Goal: Task Accomplishment & Management: Complete application form

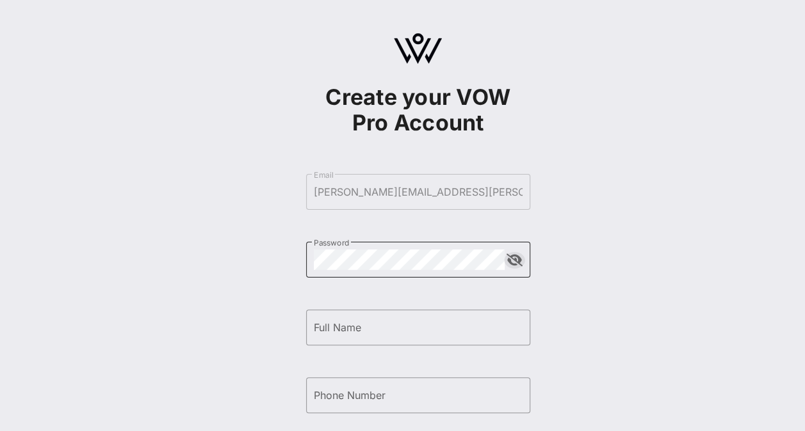
click at [514, 262] on button "append icon" at bounding box center [514, 260] width 16 height 13
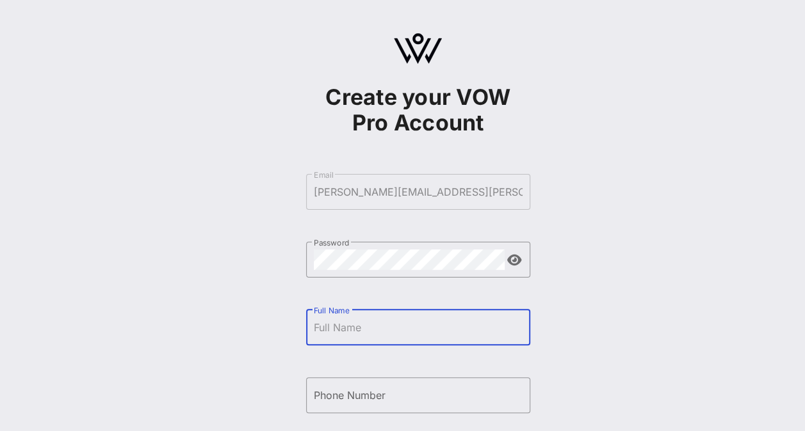
click at [424, 323] on input "Full Name" at bounding box center [418, 327] width 209 height 20
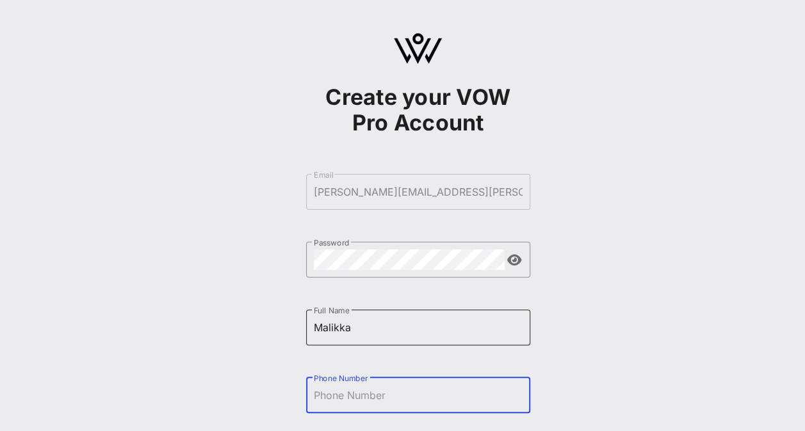
click at [424, 323] on input "Malikka" at bounding box center [418, 327] width 209 height 20
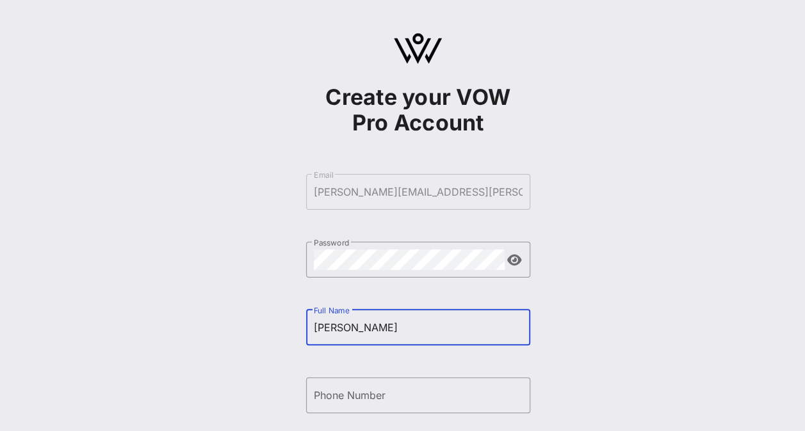
type input "[PERSON_NAME]"
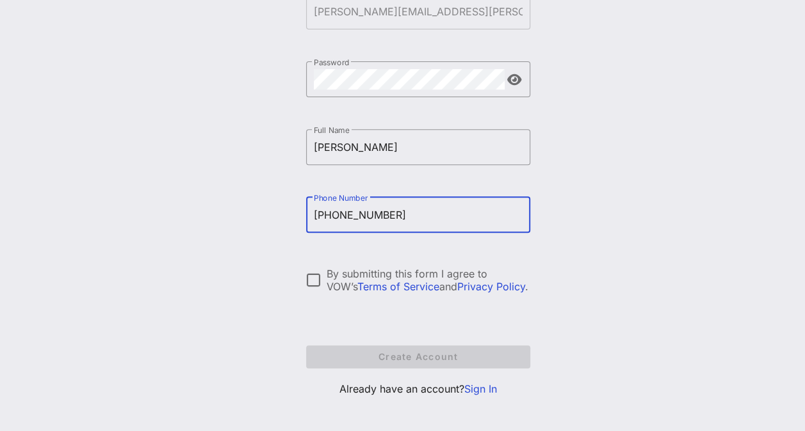
scroll to position [189, 0]
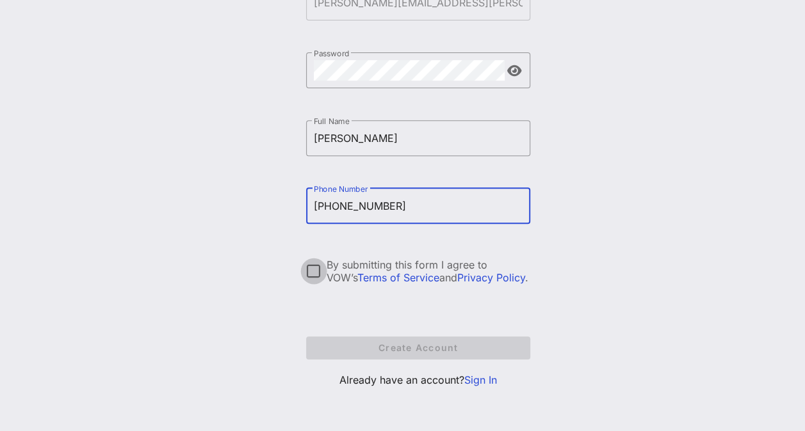
type input "[PHONE_NUMBER]"
click at [319, 274] on div at bounding box center [314, 272] width 22 height 22
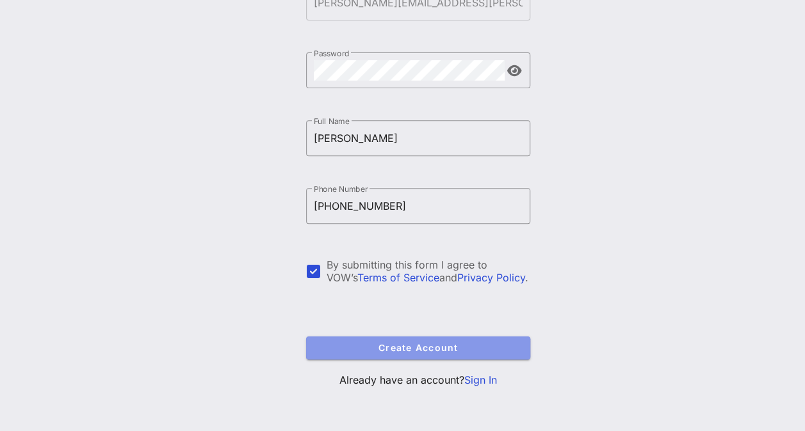
click at [372, 353] on span "Create Account" at bounding box center [418, 347] width 204 height 11
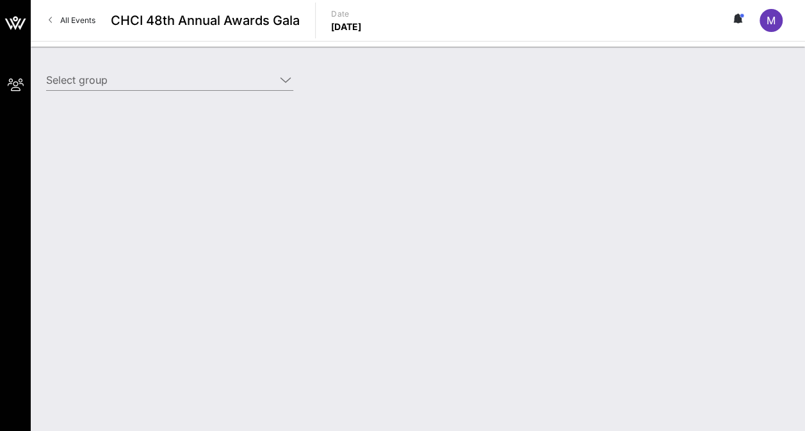
type input "Southern Poverty Law Center (Southern Poverty Law Center) [[PERSON_NAME], [PERS…"
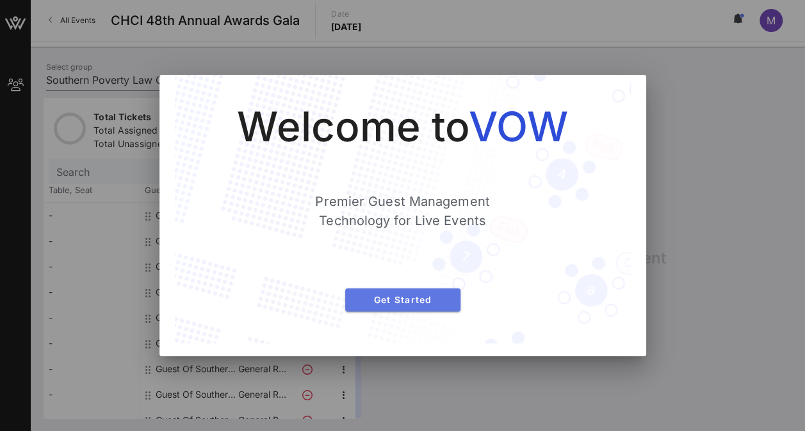
click at [415, 303] on span "Get Started" at bounding box center [402, 299] width 95 height 11
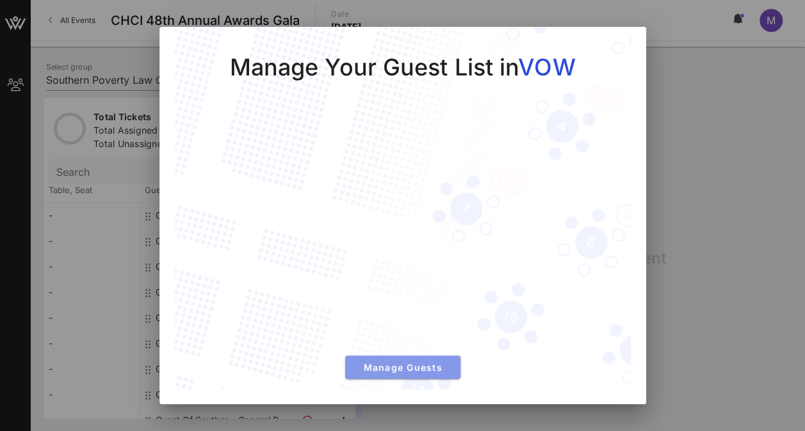
click at [427, 370] on span "Manage Guests" at bounding box center [402, 367] width 95 height 11
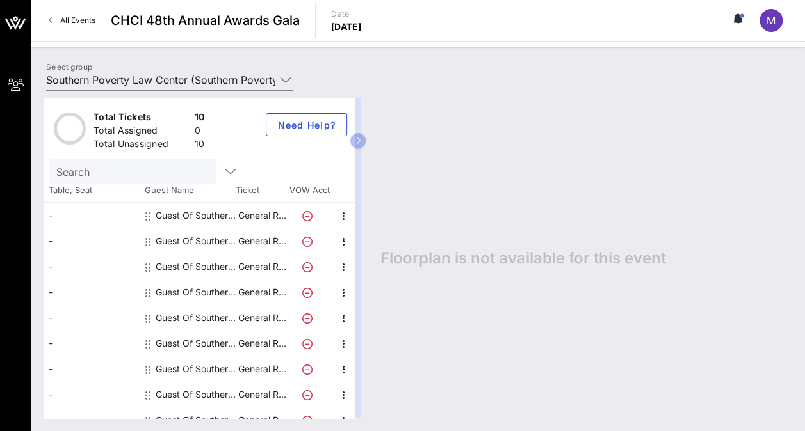
click at [180, 214] on div "Guest Of Southern Poverty Law Center" at bounding box center [196, 216] width 81 height 26
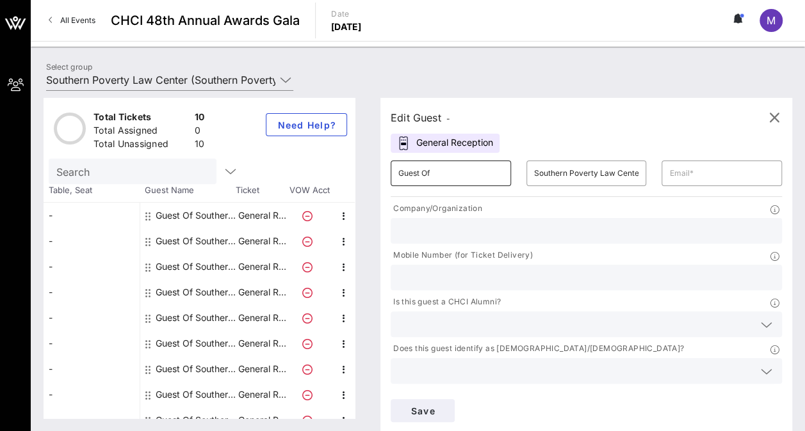
click at [445, 179] on input "Guest Of" at bounding box center [450, 173] width 105 height 20
click at [669, 168] on input "text" at bounding box center [721, 173] width 105 height 20
type input "[PERSON_NAME][EMAIL_ADDRESS][PERSON_NAME][DOMAIN_NAME]"
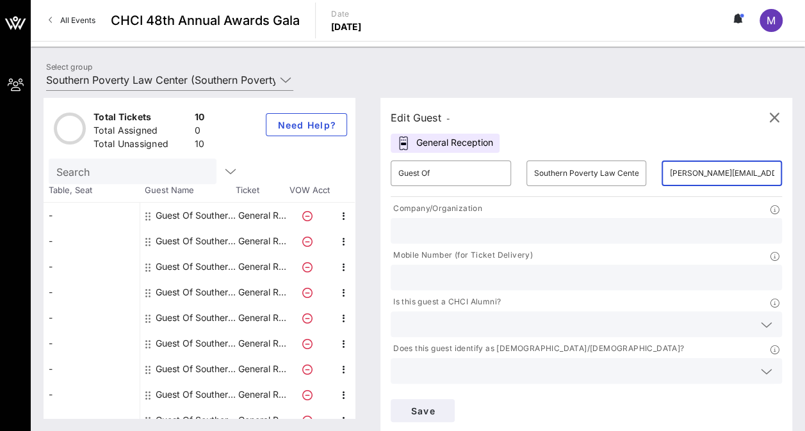
type input "Southern Poverty Law Center"
type input "2022882352"
click at [209, 218] on div "Guest Of Southern Poverty Law Center" at bounding box center [196, 216] width 81 height 26
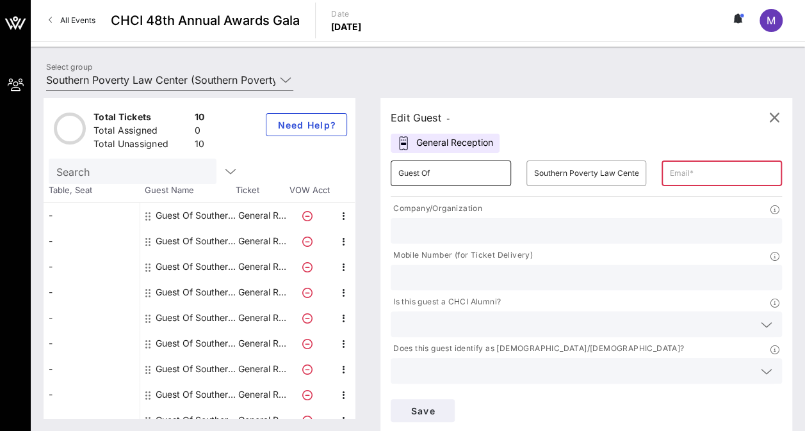
click at [449, 175] on input "Guest Of" at bounding box center [450, 173] width 105 height 20
drag, startPoint x: 426, startPoint y: 166, endPoint x: 457, endPoint y: 174, distance: 31.7
click at [457, 174] on input "Guest Of" at bounding box center [450, 173] width 105 height 20
drag, startPoint x: 456, startPoint y: 174, endPoint x: 384, endPoint y: 170, distance: 72.4
click at [384, 170] on div "Edit Guest - General Reception ​ Guest ​ Southern Poverty Law Center ​ Company/…" at bounding box center [579, 258] width 424 height 321
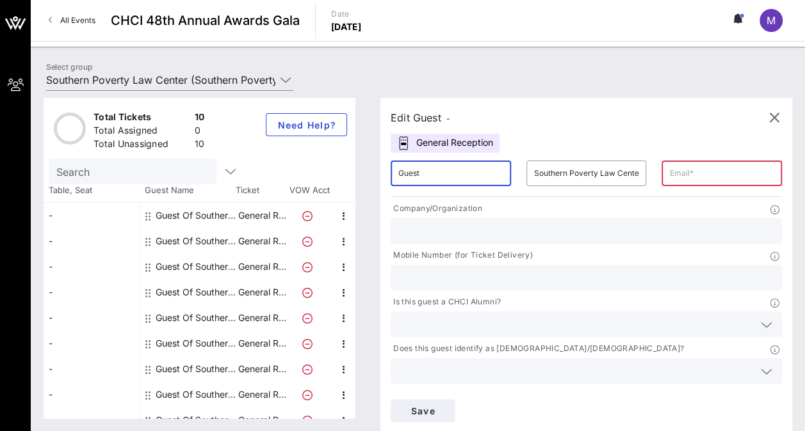
type input "Guest"
click at [760, 317] on icon at bounding box center [766, 324] width 12 height 15
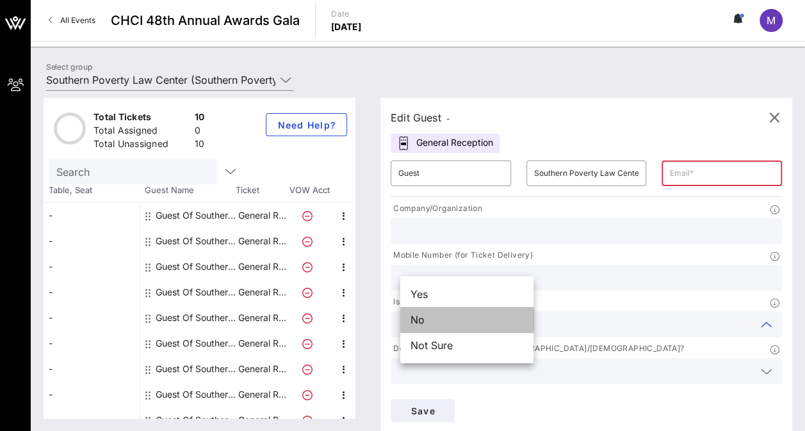
click at [420, 324] on div "No" at bounding box center [466, 320] width 133 height 26
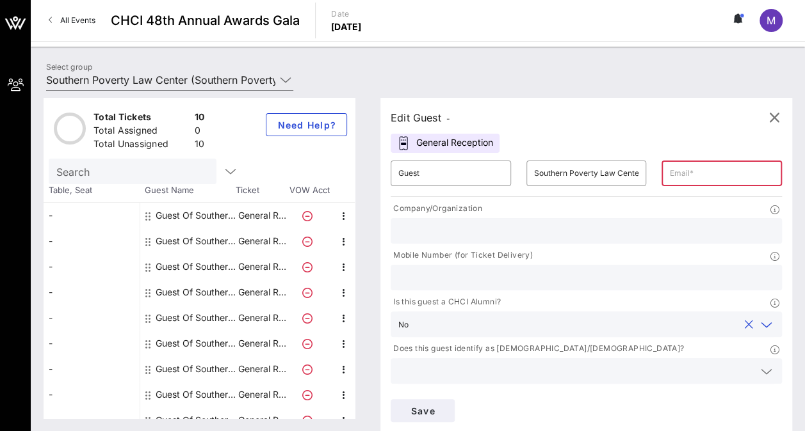
click at [760, 411] on icon at bounding box center [766, 418] width 12 height 15
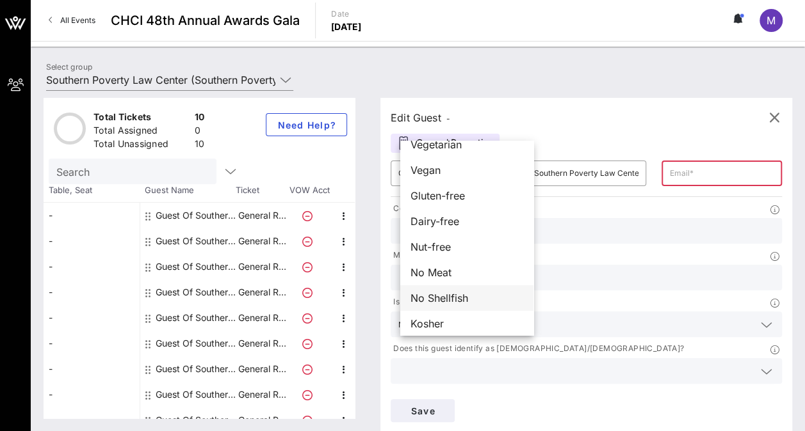
scroll to position [20, 0]
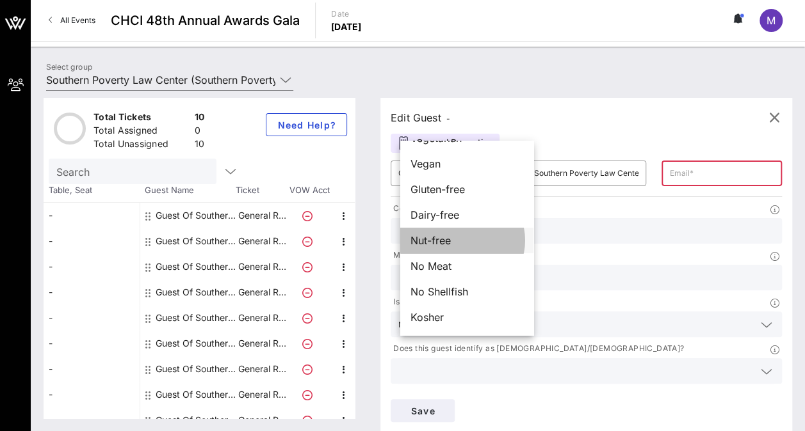
click at [422, 245] on span "Nut-free" at bounding box center [430, 240] width 40 height 15
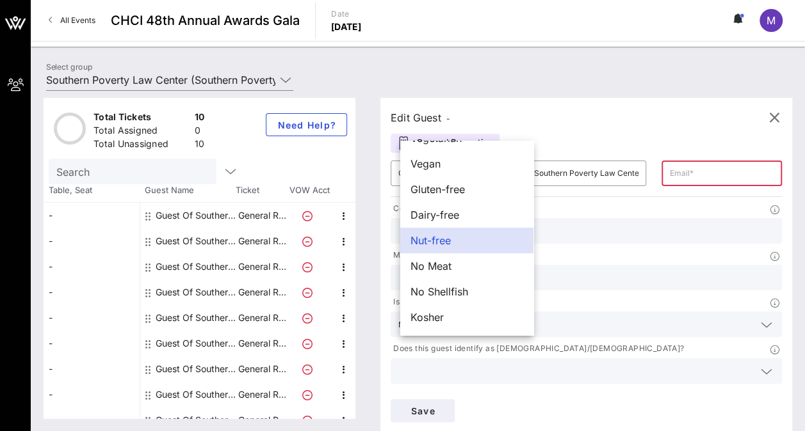
click at [641, 112] on div "Edit Guest -" at bounding box center [585, 117] width 391 height 19
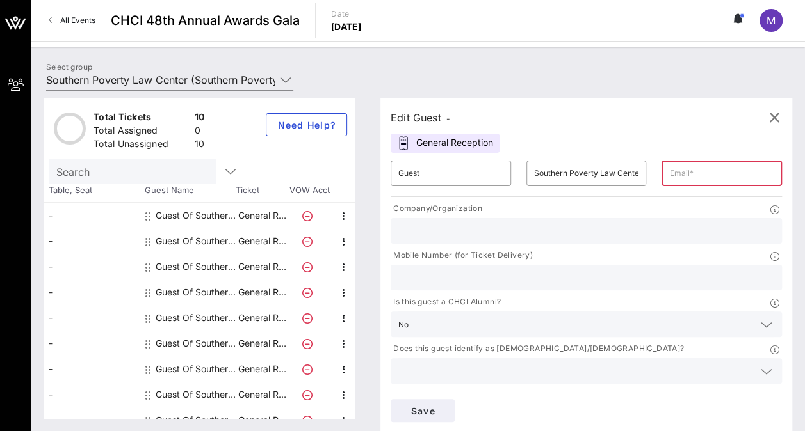
click at [669, 172] on input "text" at bounding box center [721, 173] width 105 height 20
type input "[PERSON_NAME][EMAIL_ADDRESS][PERSON_NAME][DOMAIN_NAME]"
type input "Southern Poverty Law Center"
type input "2022882352"
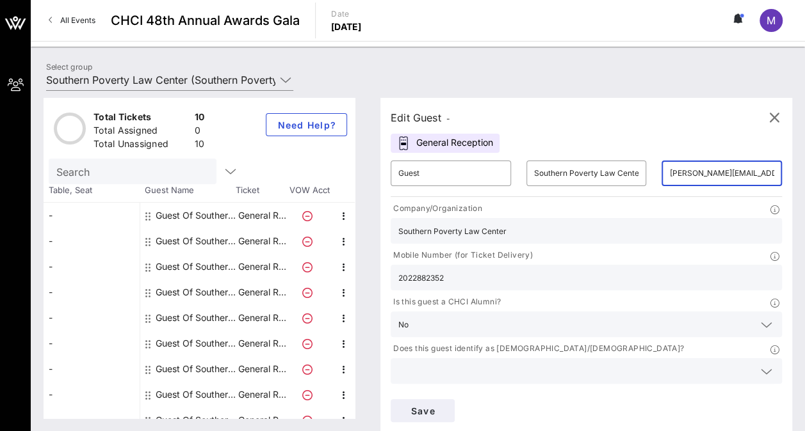
scroll to position [0, 44]
click at [760, 364] on icon at bounding box center [766, 371] width 12 height 15
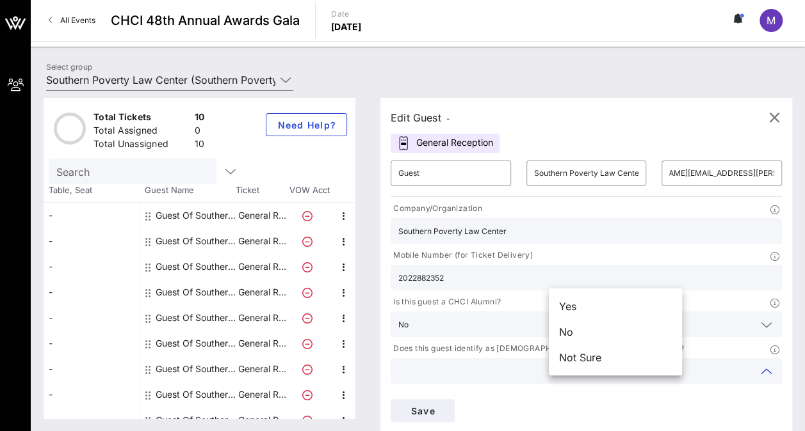
scroll to position [0, 0]
click at [614, 326] on div "No" at bounding box center [615, 332] width 133 height 26
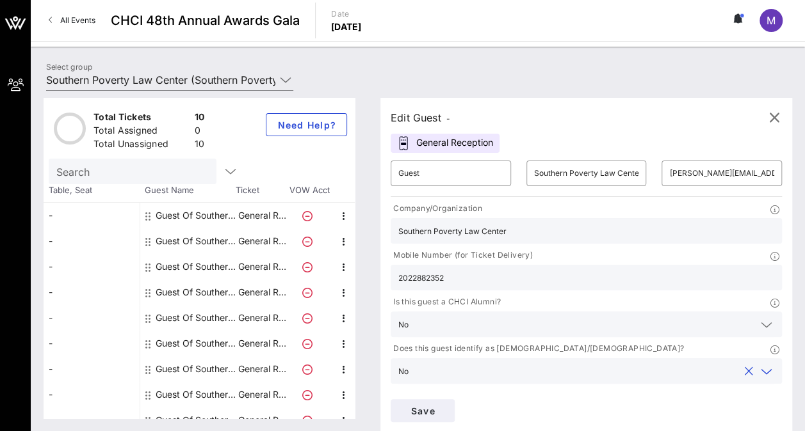
click at [449, 178] on input "Guest" at bounding box center [450, 173] width 105 height 20
type input "Guest of"
type input "Southern Poverty Law"
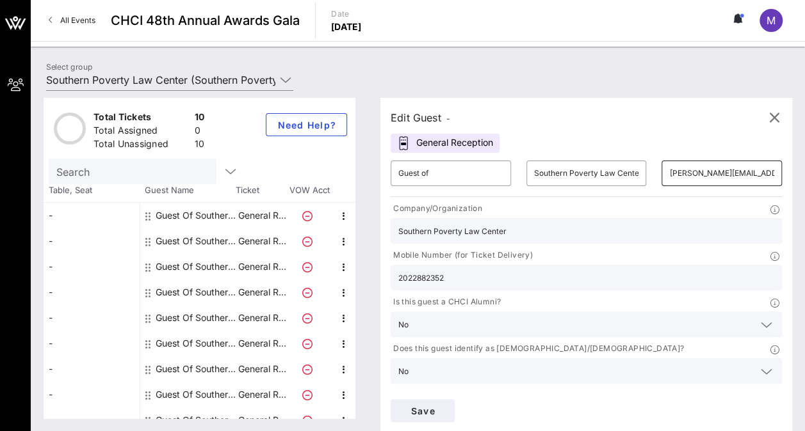
drag, startPoint x: 604, startPoint y: 170, endPoint x: 681, endPoint y: 168, distance: 76.8
click at [681, 168] on div "​ [PERSON_NAME][EMAIL_ADDRESS][PERSON_NAME][DOMAIN_NAME]" at bounding box center [721, 174] width 120 height 26
type input "l"
drag, startPoint x: 640, startPoint y: 173, endPoint x: 620, endPoint y: 182, distance: 21.8
click at [669, 182] on input "text" at bounding box center [721, 173] width 105 height 20
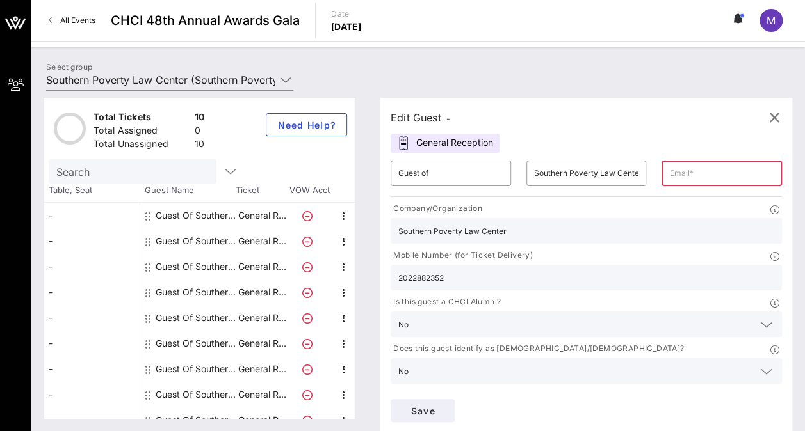
type input "[PERSON_NAME][EMAIL_ADDRESS][PERSON_NAME][DOMAIN_NAME]"
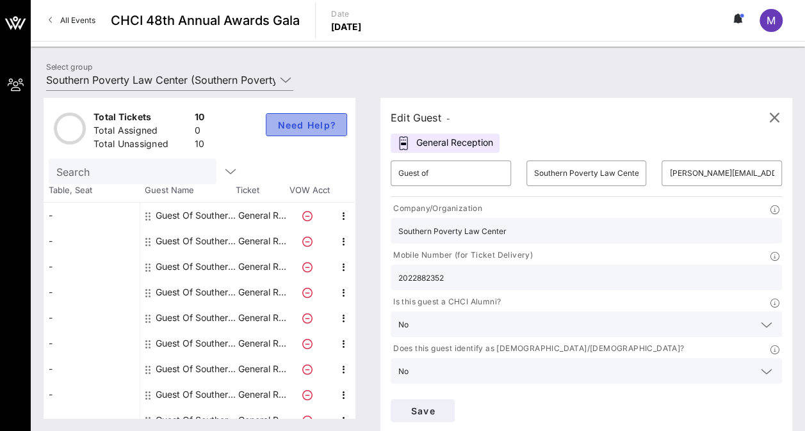
click at [317, 130] on button "Need Help?" at bounding box center [306, 124] width 81 height 23
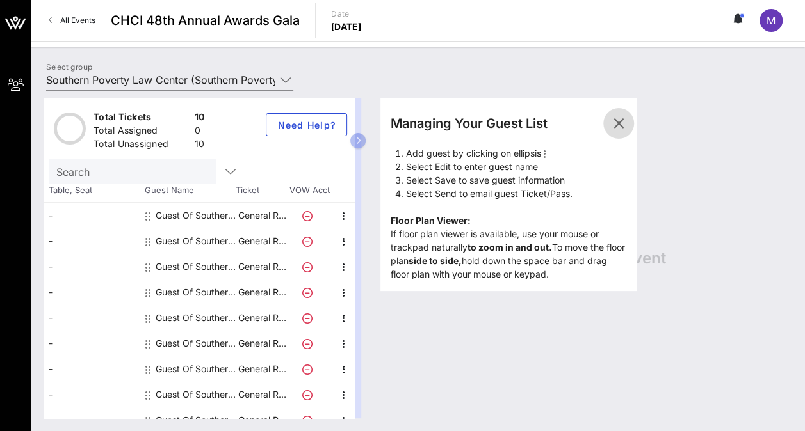
click at [626, 128] on icon "button" at bounding box center [618, 123] width 15 height 15
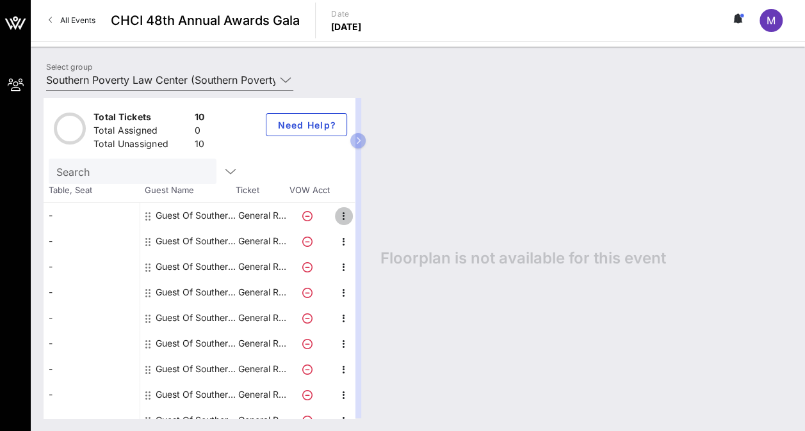
click at [342, 214] on icon "button" at bounding box center [343, 216] width 15 height 15
click at [376, 220] on div "Edit" at bounding box center [375, 219] width 26 height 10
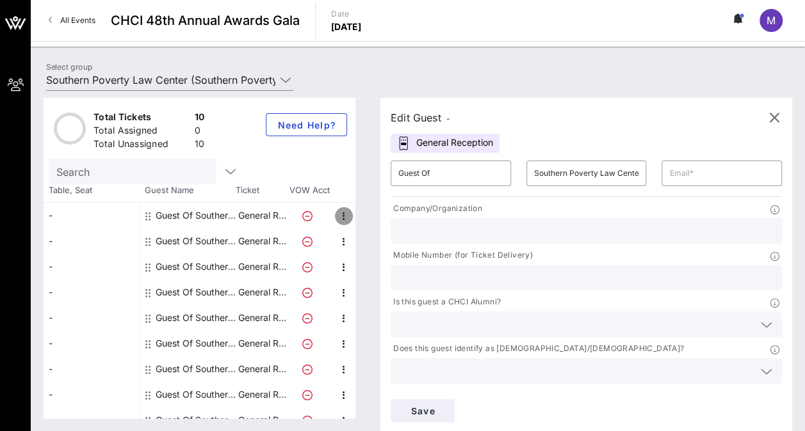
click at [346, 216] on icon "button" at bounding box center [343, 216] width 15 height 15
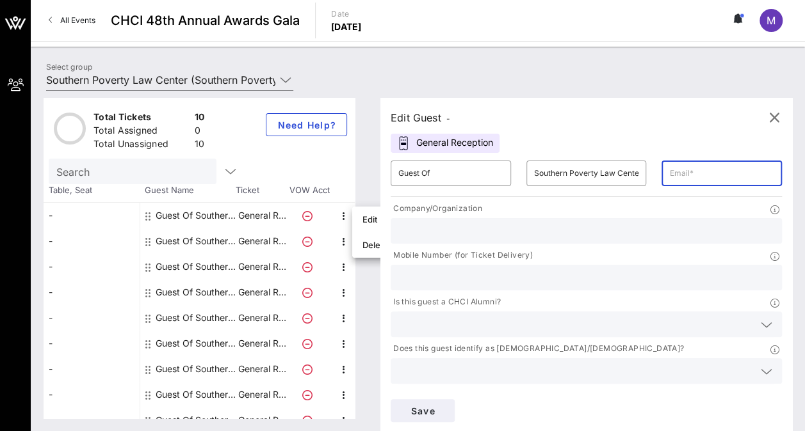
click at [669, 172] on input "text" at bounding box center [721, 173] width 105 height 20
type input "[PERSON_NAME][EMAIL_ADDRESS][PERSON_NAME][DOMAIN_NAME]"
type input "Southern Poverty Law Center"
type input "2022882352"
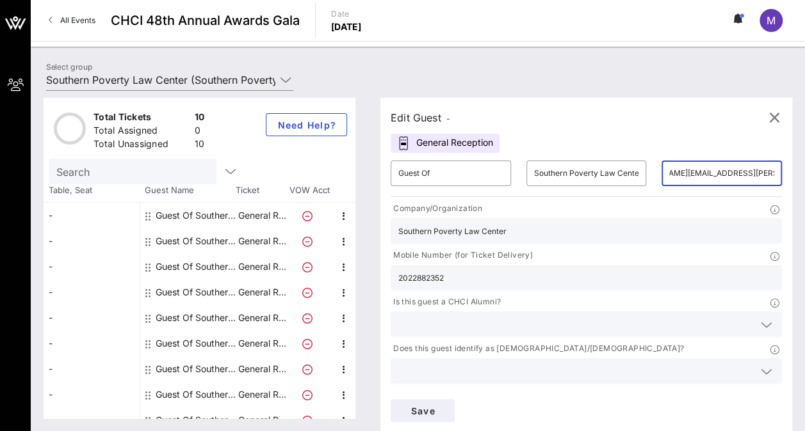
click at [760, 317] on icon at bounding box center [766, 324] width 12 height 15
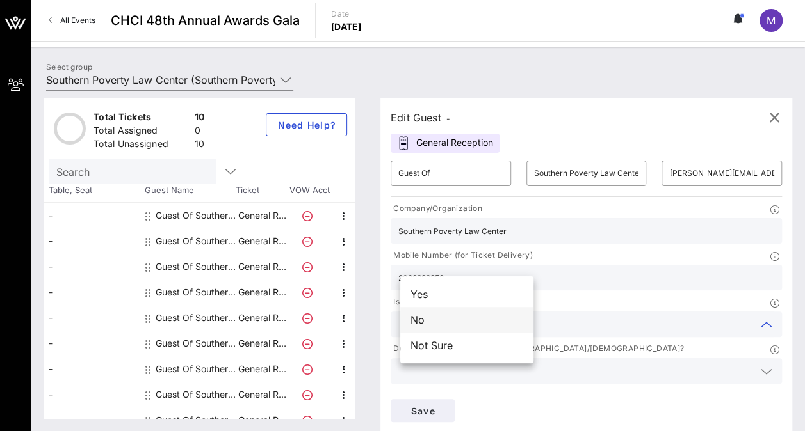
click at [463, 325] on div "No" at bounding box center [466, 320] width 133 height 26
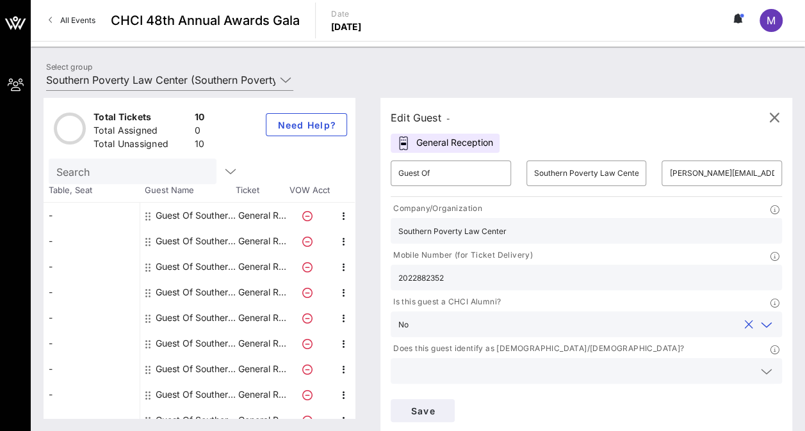
click at [760, 411] on icon at bounding box center [766, 418] width 12 height 15
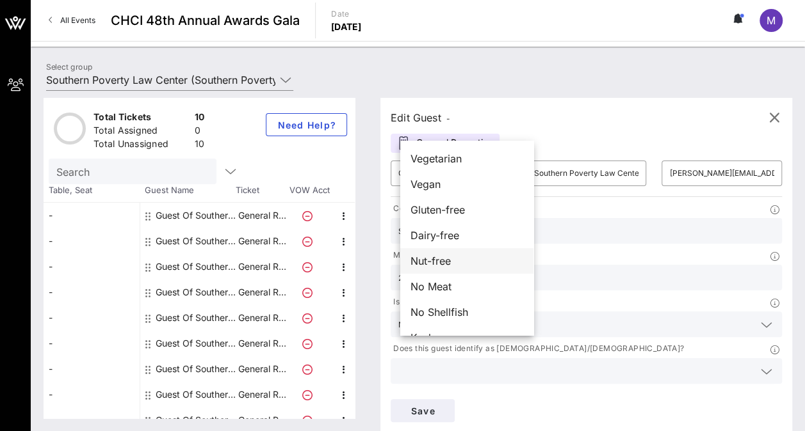
click at [444, 260] on span "Nut-free" at bounding box center [430, 260] width 40 height 15
click at [655, 358] on div at bounding box center [586, 371] width 376 height 26
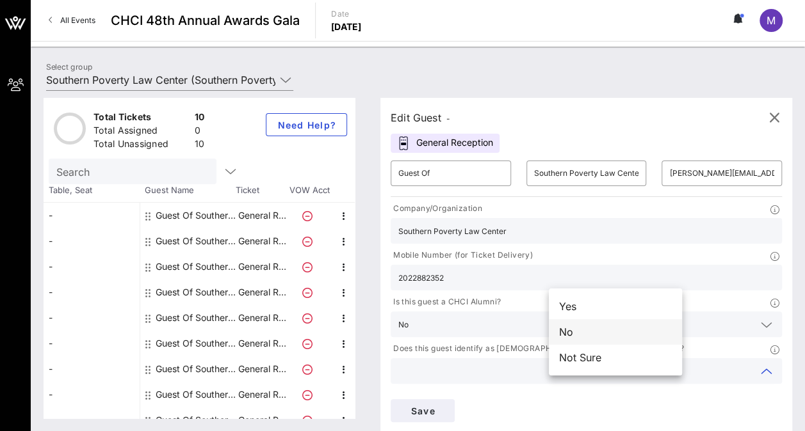
click at [614, 326] on div "No" at bounding box center [615, 332] width 133 height 26
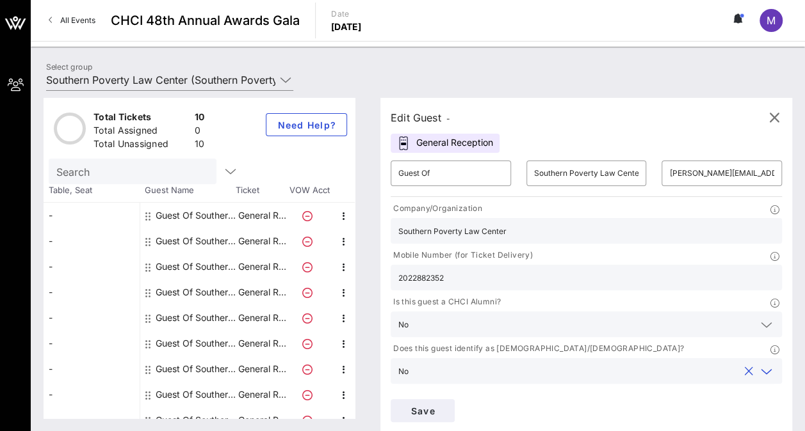
type input "Southern Poverty Law Center"
click at [444, 406] on span "Save" at bounding box center [423, 411] width 44 height 11
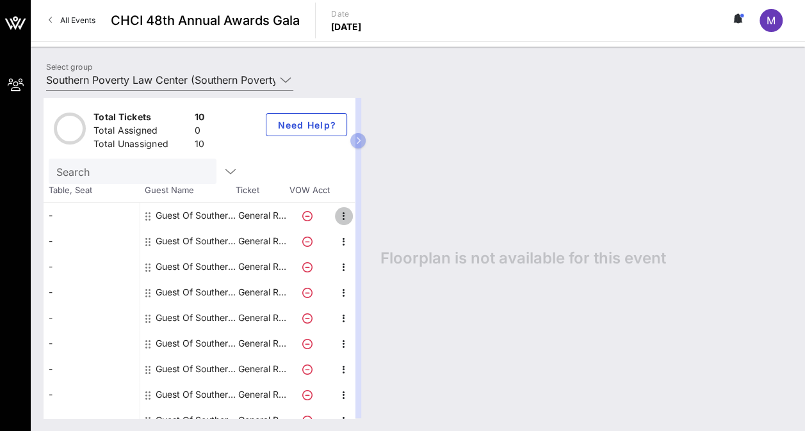
click at [343, 218] on icon "button" at bounding box center [343, 216] width 15 height 15
click at [367, 216] on div "Edit" at bounding box center [375, 219] width 26 height 10
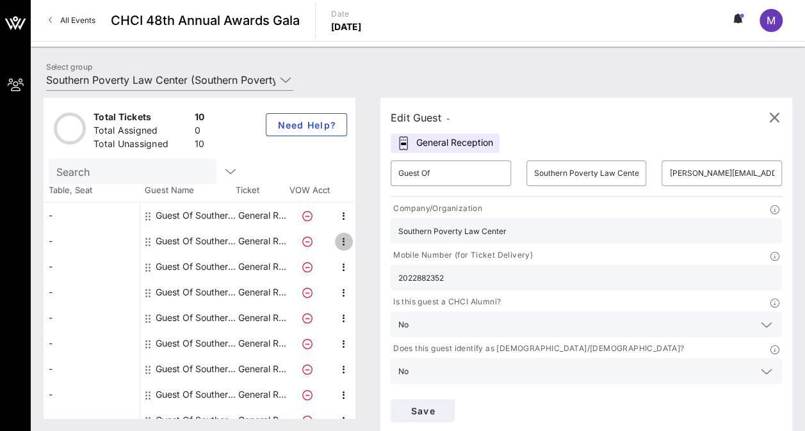
click at [345, 238] on icon "button" at bounding box center [343, 241] width 15 height 15
click at [364, 239] on div "Edit" at bounding box center [375, 245] width 26 height 20
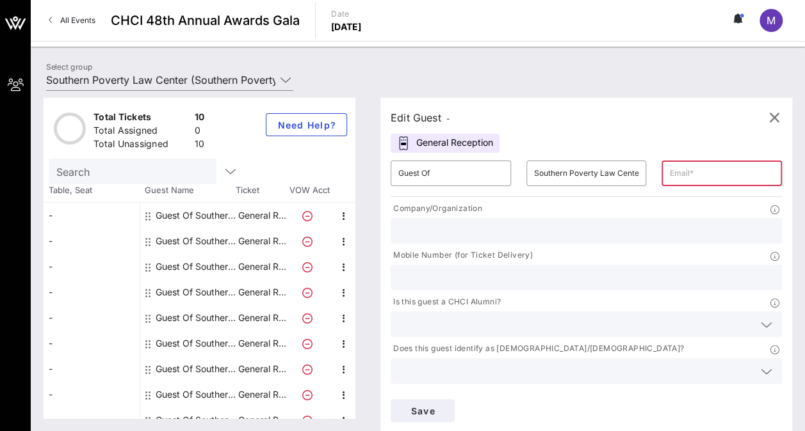
click at [669, 168] on input "text" at bounding box center [721, 173] width 105 height 20
type input "b"
type input "[EMAIL_ADDRESS][DOMAIN_NAME]"
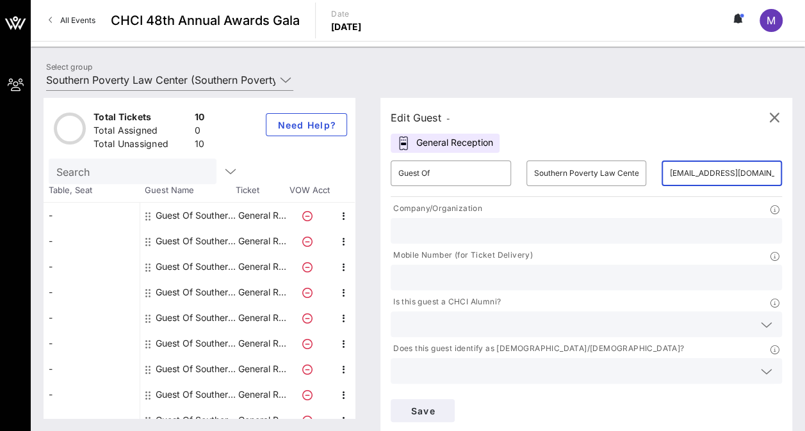
drag, startPoint x: 637, startPoint y: 173, endPoint x: 625, endPoint y: 175, distance: 13.1
click at [669, 175] on input "[EMAIL_ADDRESS][DOMAIN_NAME]" at bounding box center [721, 173] width 105 height 20
click at [456, 229] on input "text" at bounding box center [586, 231] width 376 height 17
type input "Southern Poverty Law Center"
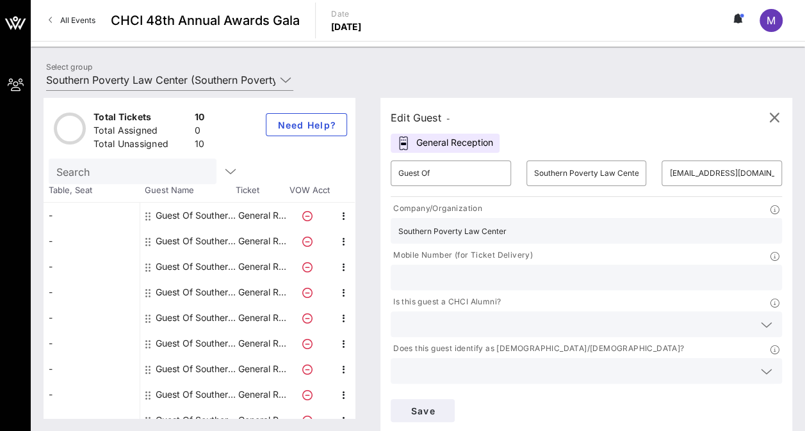
click at [760, 317] on icon at bounding box center [766, 324] width 12 height 15
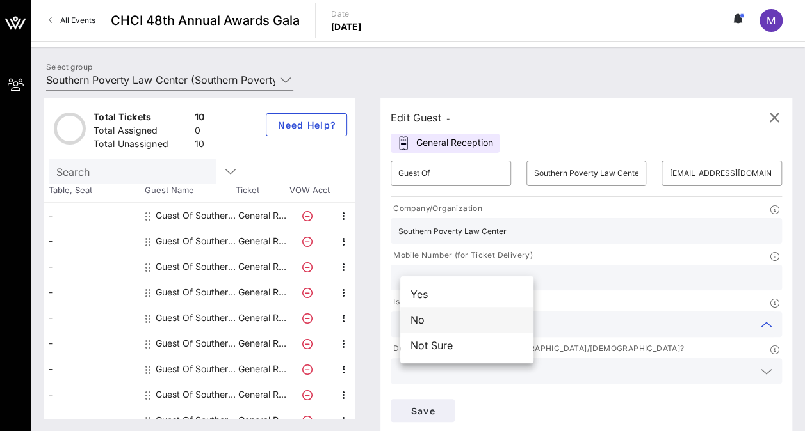
click at [471, 314] on div "No" at bounding box center [466, 320] width 133 height 26
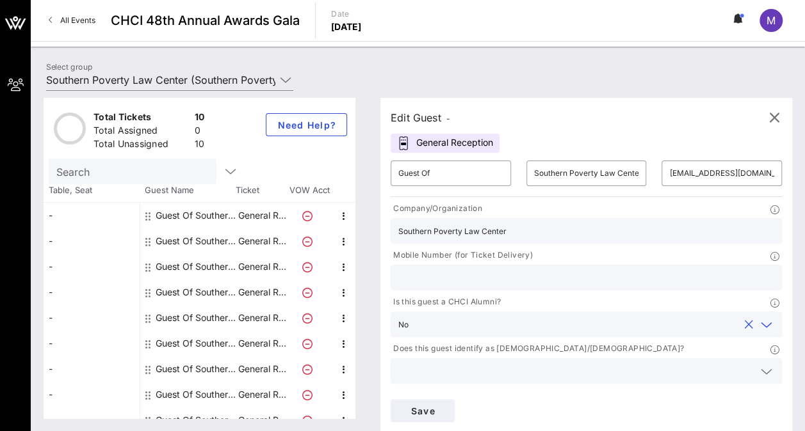
click at [760, 411] on icon at bounding box center [766, 418] width 12 height 15
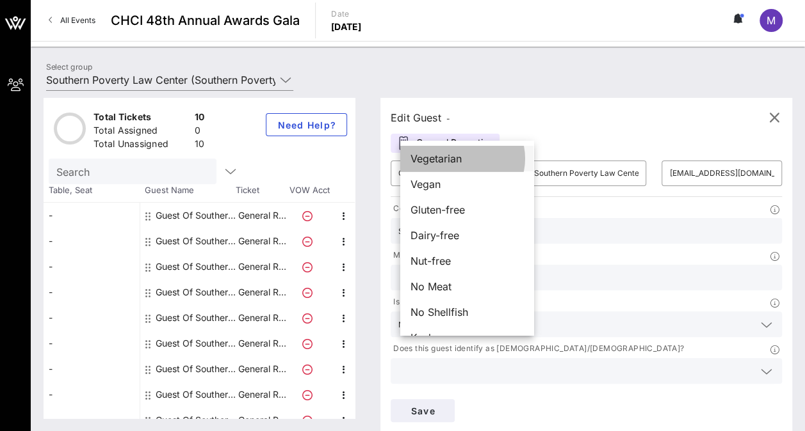
click at [434, 159] on span "Vegetarian" at bounding box center [435, 158] width 51 height 15
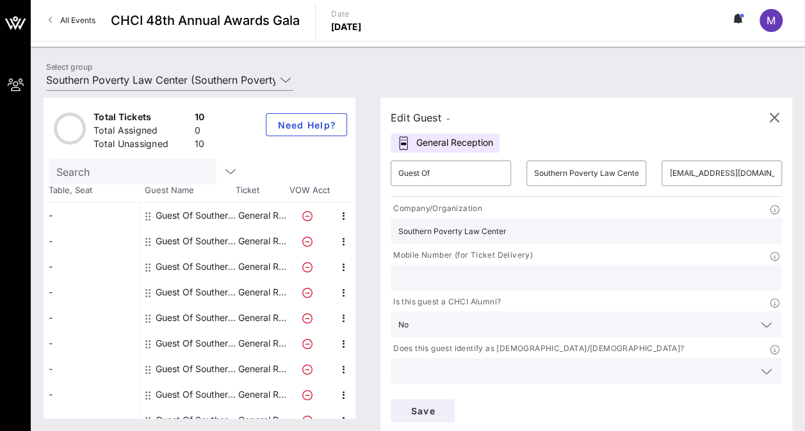
click at [760, 364] on icon at bounding box center [766, 371] width 12 height 15
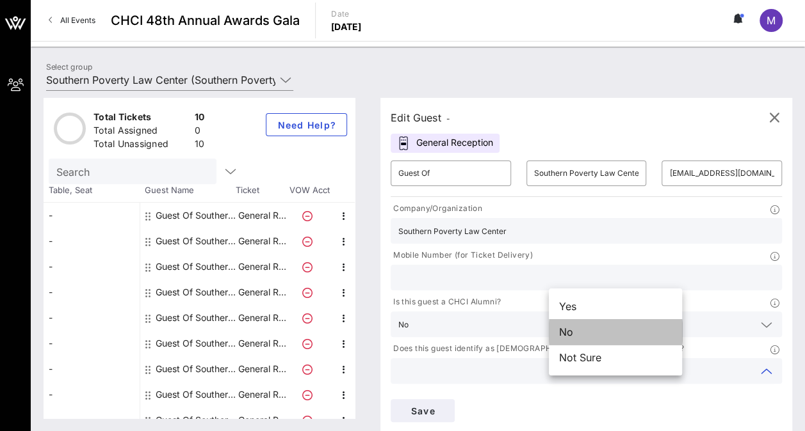
click at [631, 329] on div "No" at bounding box center [615, 332] width 133 height 26
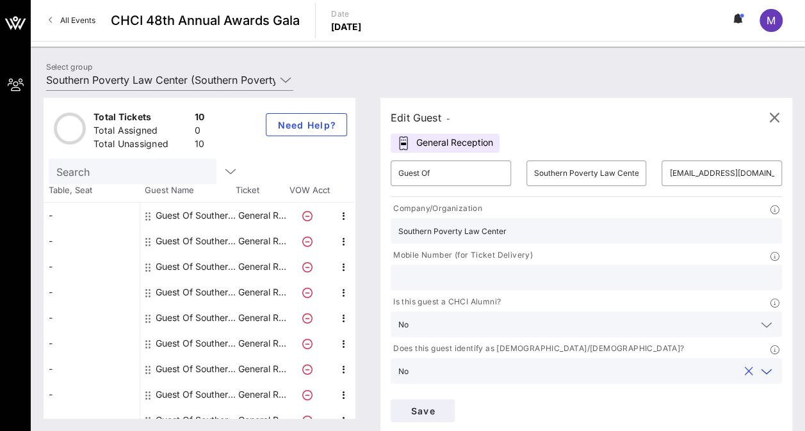
click at [635, 269] on input "text" at bounding box center [586, 277] width 376 height 17
type input "[PHONE_NUMBER]"
drag, startPoint x: 508, startPoint y: 228, endPoint x: 326, endPoint y: 220, distance: 181.9
click at [326, 220] on div "Total Tickets 10 Total Assigned 0 Total Unassigned 10 Need Help? Search Table, …" at bounding box center [418, 258] width 748 height 321
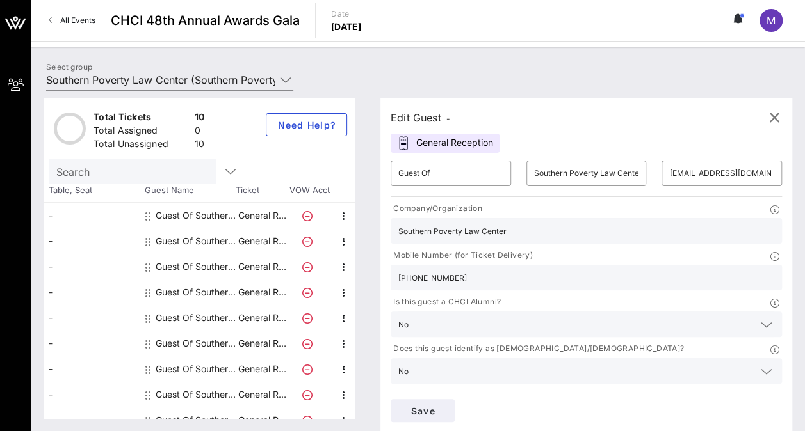
drag, startPoint x: 516, startPoint y: 229, endPoint x: 360, endPoint y: 212, distance: 157.1
click at [360, 212] on div "Total Tickets 10 Total Assigned 0 Total Unassigned 10 Need Help? Search Table, …" at bounding box center [418, 258] width 748 height 321
paste input "Southern Poverty Law Center"
type input "Southern Poverty Law Center"
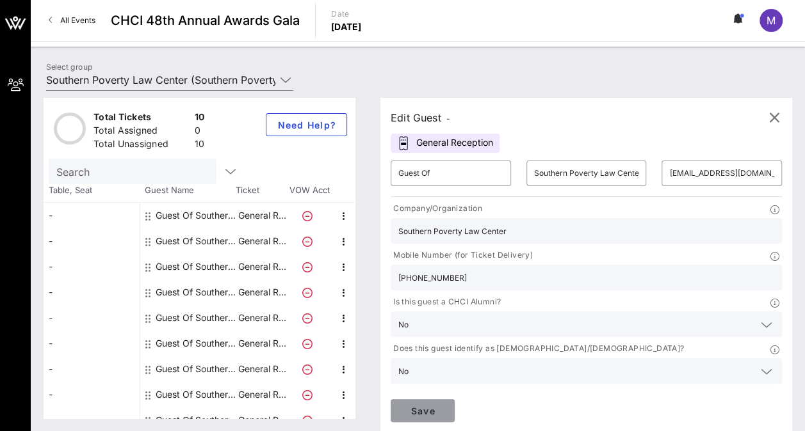
click at [454, 399] on button "Save" at bounding box center [422, 410] width 64 height 23
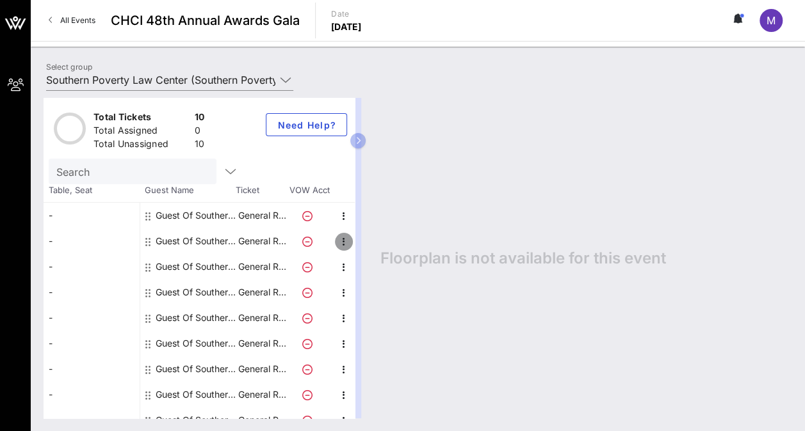
click at [343, 240] on icon "button" at bounding box center [343, 241] width 15 height 15
click at [370, 240] on div "Edit" at bounding box center [375, 245] width 26 height 10
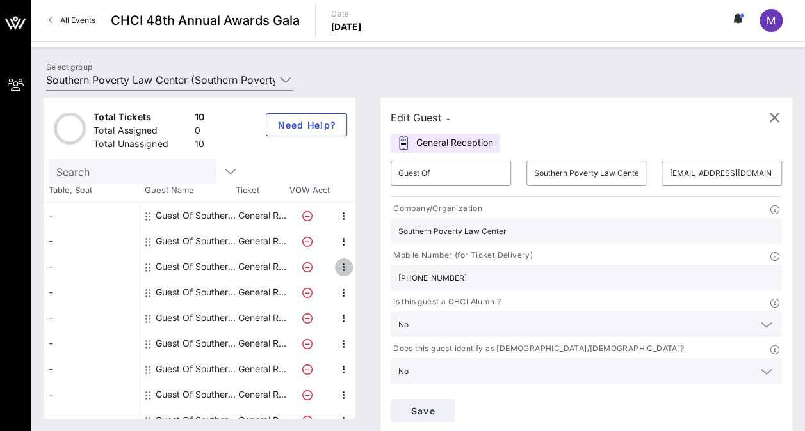
click at [342, 266] on icon "button" at bounding box center [343, 267] width 15 height 15
click at [360, 270] on div "Edit" at bounding box center [375, 271] width 46 height 26
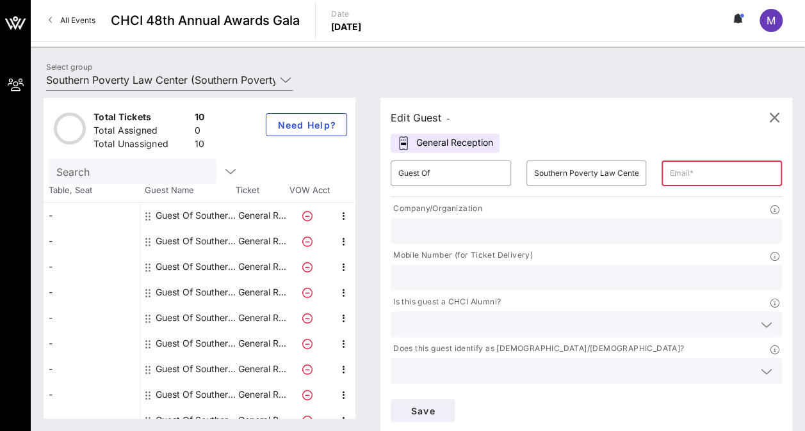
paste input "[PERSON_NAME][EMAIL_ADDRESS][DOMAIN_NAME]"
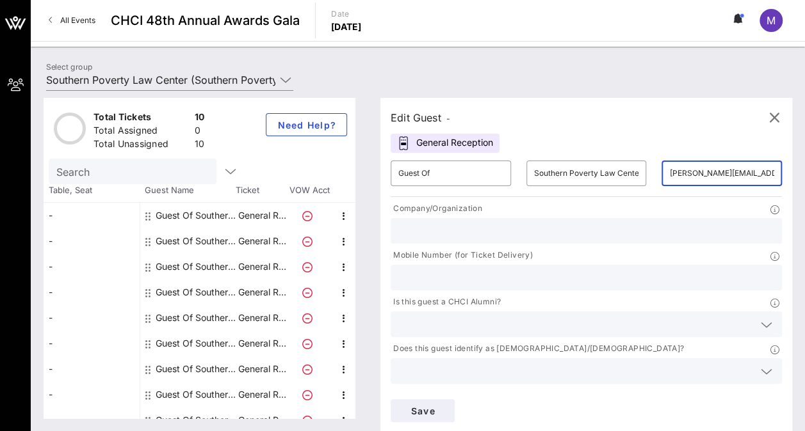
scroll to position [0, 21]
type input "[PERSON_NAME][EMAIL_ADDRESS][DOMAIN_NAME]"
click at [428, 230] on input "text" at bounding box center [586, 231] width 376 height 17
type input "Southern Poverty Law Center"
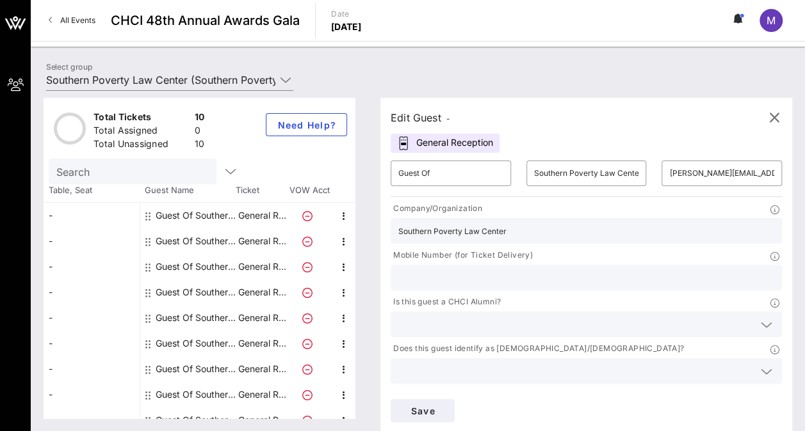
click at [620, 269] on input "text" at bounding box center [586, 277] width 376 height 17
click at [611, 269] on input "text" at bounding box center [586, 277] width 376 height 17
paste input "3343981595"
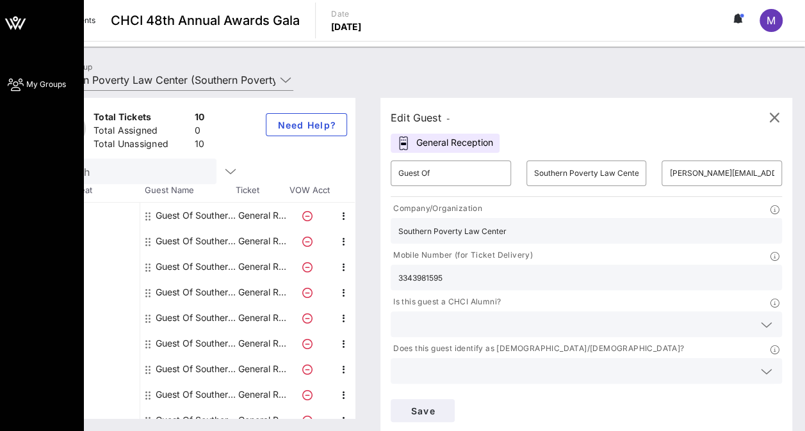
type input "3343981595"
